Goal: Task Accomplishment & Management: Manage account settings

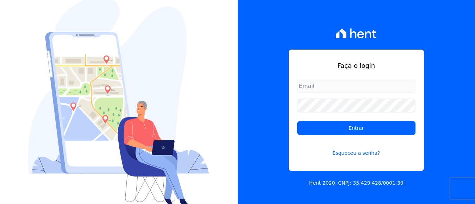
drag, startPoint x: 315, startPoint y: 82, endPoint x: 318, endPoint y: 92, distance: 10.4
click at [315, 82] on input "email" at bounding box center [356, 86] width 118 height 14
type input "[EMAIL_ADDRESS][DOMAIN_NAME]"
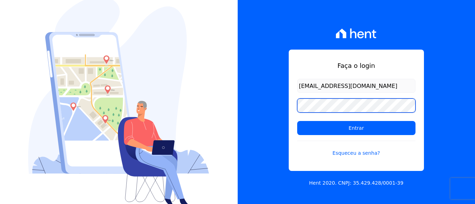
click at [297, 121] on input "Entrar" at bounding box center [356, 128] width 118 height 14
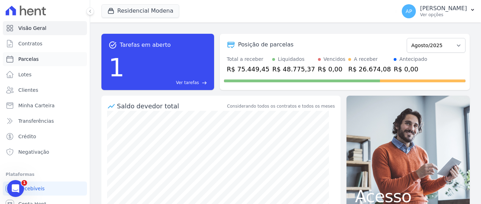
click at [33, 60] on span "Parcelas" at bounding box center [28, 59] width 20 height 7
select select
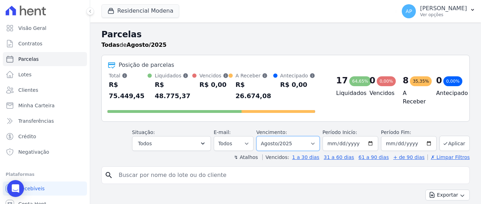
click at [296, 136] on select "Filtrar por período ──────── Todos os meses Janeiro/2022 Fevereiro/2022 Março/2…" at bounding box center [287, 143] width 63 height 15
select select "09/2025"
click at [260, 136] on select "Filtrar por período ──────── Todos os meses Janeiro/2022 Fevereiro/2022 Março/2…" at bounding box center [287, 143] width 63 height 15
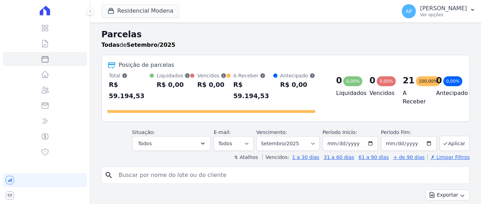
select select
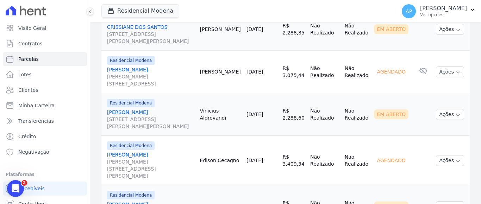
scroll to position [352, 0]
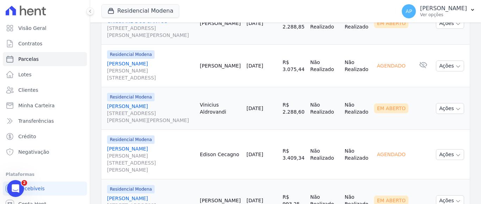
click at [132, 145] on link "EDISON JOSE CECAGNO Rua Arlindo Adriano Farina, 54, AP 904, Cidade Alta" at bounding box center [150, 159] width 87 height 28
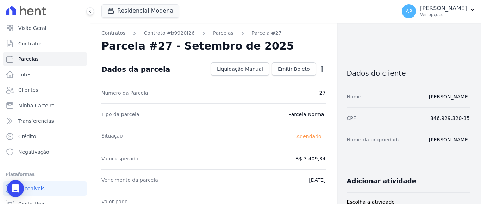
click at [319, 69] on icon "button" at bounding box center [322, 69] width 7 height 7
click at [268, 77] on link "Alterar" at bounding box center [292, 78] width 62 height 13
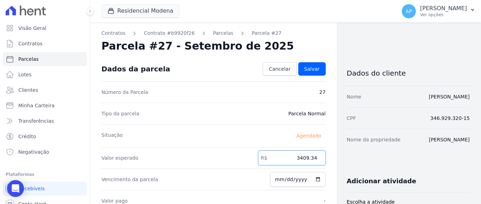
drag, startPoint x: 300, startPoint y: 159, endPoint x: 314, endPoint y: 159, distance: 14.1
click at [314, 159] on input "3409.34" at bounding box center [292, 158] width 68 height 15
type input "3035.60"
click at [278, 179] on input "2025-09-10" at bounding box center [298, 179] width 56 height 15
type input "2025-09-06"
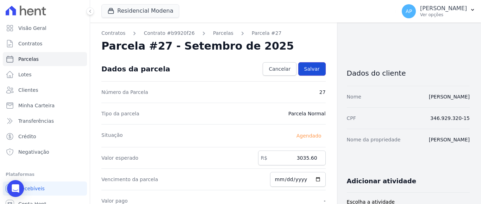
click at [311, 67] on span "Salvar" at bounding box center [311, 69] width 15 height 7
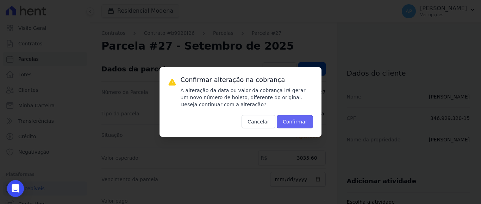
click at [296, 121] on button "Confirmar" at bounding box center [295, 121] width 37 height 13
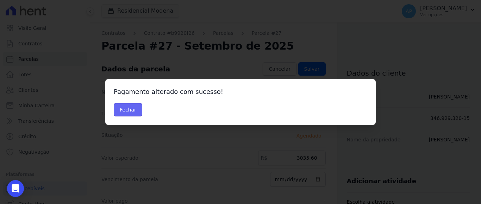
click at [134, 109] on button "Fechar" at bounding box center [128, 109] width 29 height 13
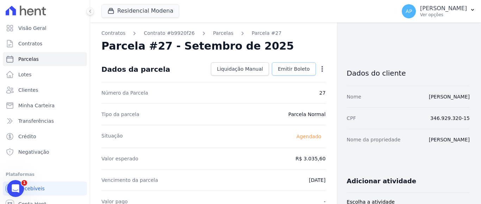
click at [291, 69] on span "Emitir Boleto" at bounding box center [294, 69] width 32 height 7
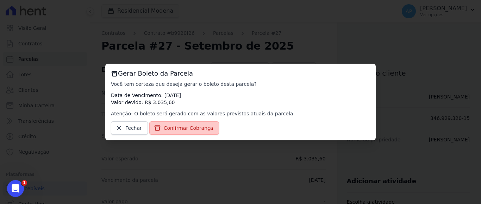
click at [194, 128] on span "Confirmar Cobrança" at bounding box center [189, 128] width 50 height 7
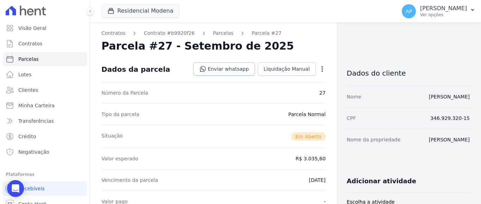
click at [240, 68] on link "Enviar whatsapp" at bounding box center [224, 68] width 62 height 13
